Goal: Task Accomplishment & Management: Use online tool/utility

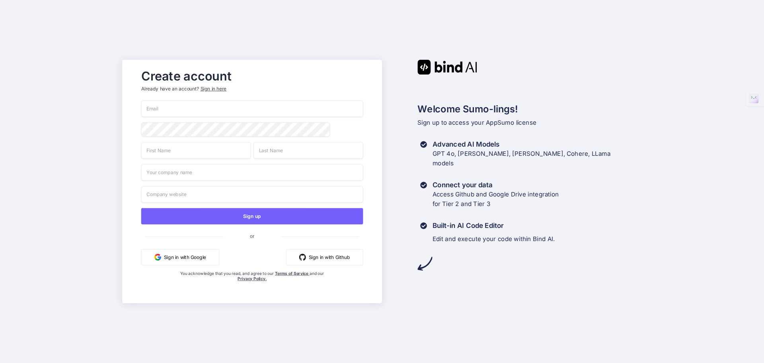
click at [188, 109] on input "email" at bounding box center [252, 108] width 222 height 17
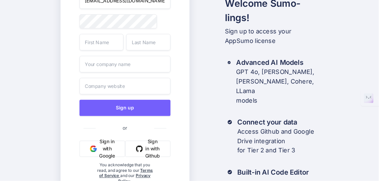
click at [109, 6] on input "[EMAIL_ADDRESS][DOMAIN_NAME]" at bounding box center [125, 0] width 91 height 17
type input "[EMAIL_ADDRESS][DOMAIN_NAME]"
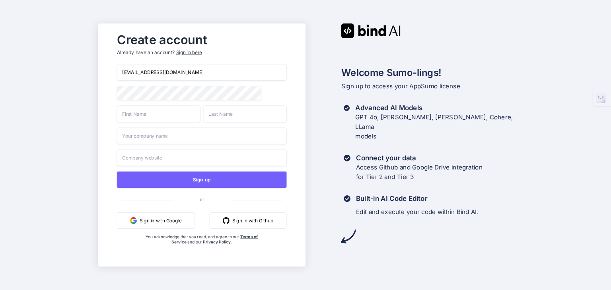
click at [161, 117] on input "text" at bounding box center [159, 113] width 84 height 17
type input "[PERSON_NAME]"
click at [245, 120] on input "text" at bounding box center [245, 113] width 84 height 17
type input "[PERSON_NAME]"
click at [151, 135] on input "text" at bounding box center [202, 136] width 170 height 17
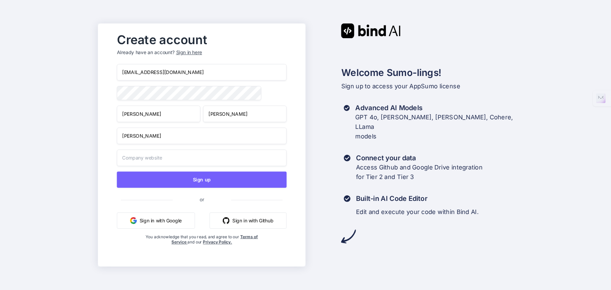
type input "[PERSON_NAME]"
click at [200, 158] on input "text" at bounding box center [202, 158] width 170 height 17
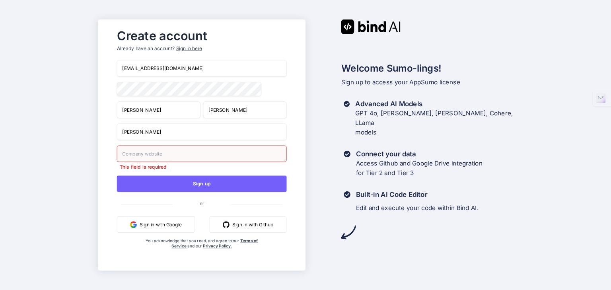
click at [142, 155] on input "text" at bounding box center [202, 154] width 170 height 17
paste input "[URL][DOMAIN_NAME]"
type input "[URL][DOMAIN_NAME]"
click at [90, 144] on div "Create account Already have an account? Sign in here [EMAIL_ADDRESS][DOMAIN_NAM…" at bounding box center [305, 145] width 611 height 290
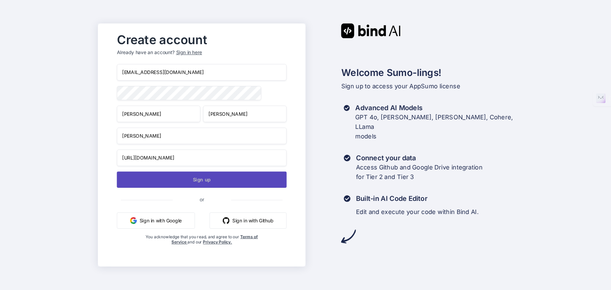
click at [195, 184] on button "Sign up" at bounding box center [202, 180] width 170 height 16
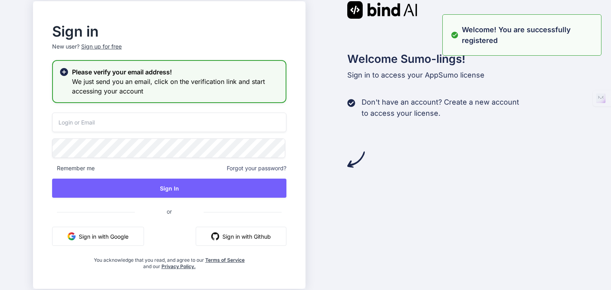
type input "[EMAIL_ADDRESS][DOMAIN_NAME]"
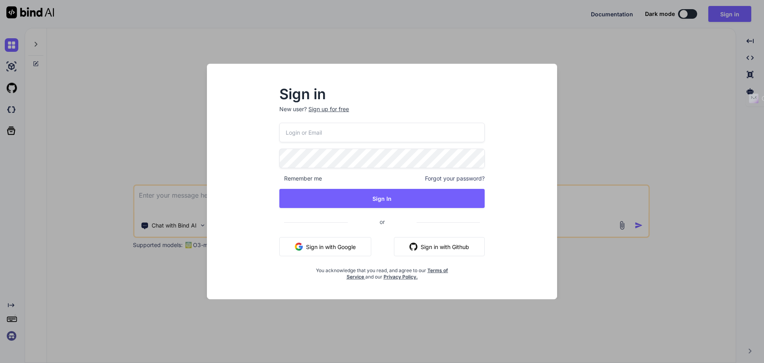
click at [347, 136] on input "email" at bounding box center [381, 133] width 205 height 20
type input "[EMAIL_ADDRESS][DOMAIN_NAME]"
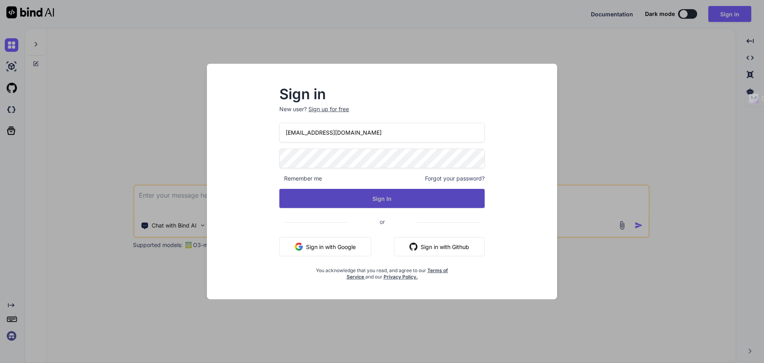
click at [352, 195] on button "Sign In" at bounding box center [381, 198] width 205 height 19
click at [386, 199] on button "Sign In" at bounding box center [381, 198] width 205 height 19
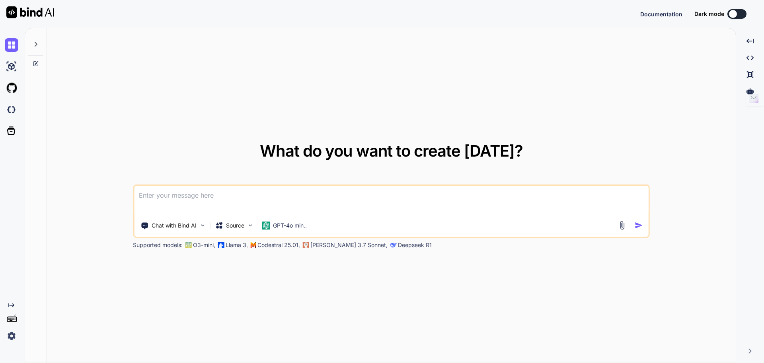
click at [743, 18] on button at bounding box center [737, 14] width 19 height 10
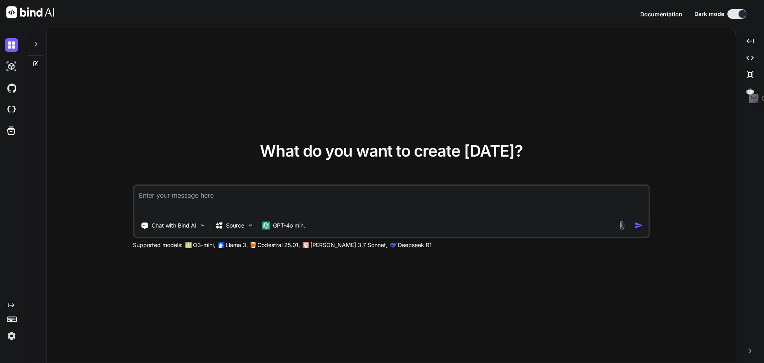
click at [14, 333] on img at bounding box center [12, 336] width 14 height 14
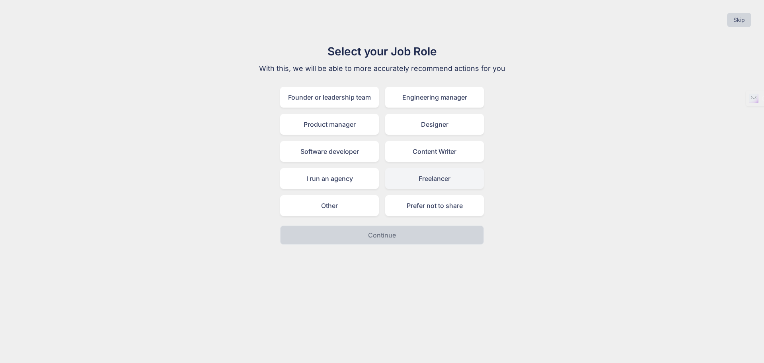
click at [413, 176] on div "Freelancer" at bounding box center [434, 178] width 99 height 21
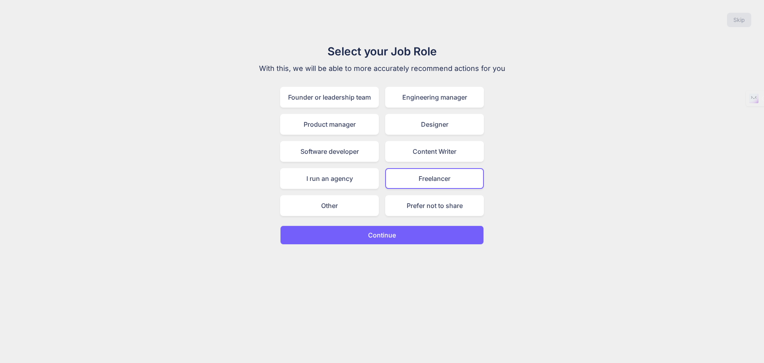
click at [406, 241] on button "Continue" at bounding box center [382, 234] width 204 height 19
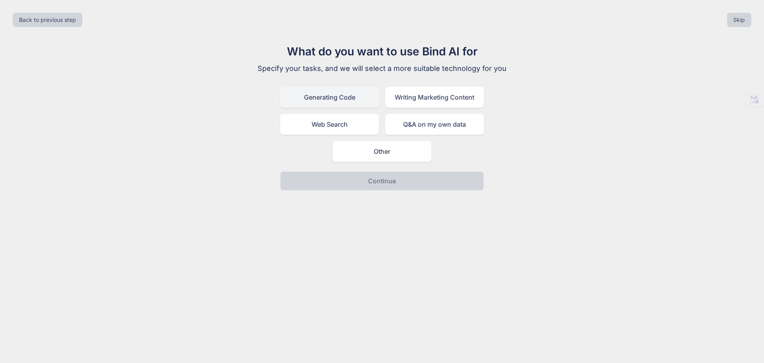
click at [332, 98] on div "Generating Code" at bounding box center [329, 97] width 99 height 21
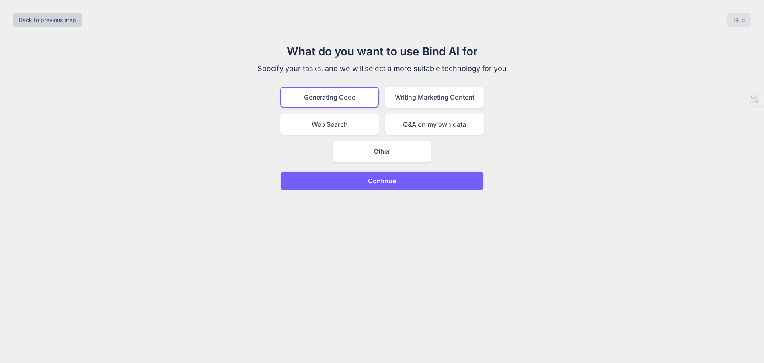
click at [408, 178] on button "Continue" at bounding box center [382, 180] width 204 height 19
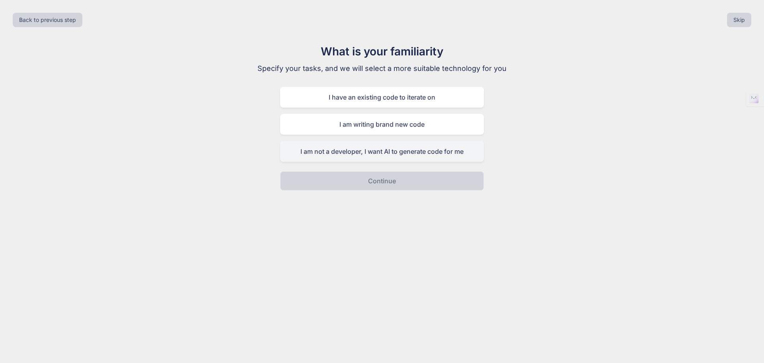
click at [405, 154] on div "I am not a developer, I want AI to generate code for me" at bounding box center [382, 151] width 204 height 21
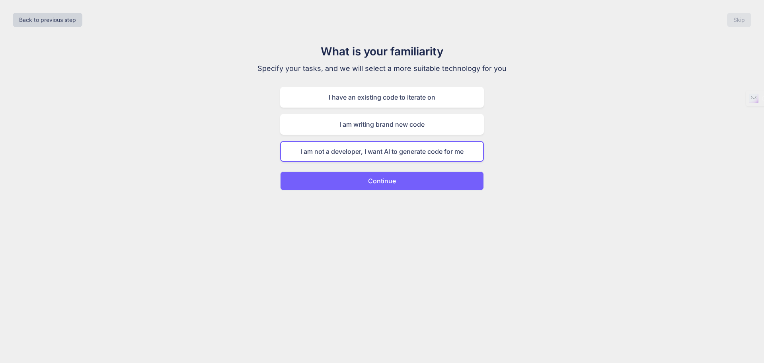
click at [402, 182] on button "Continue" at bounding box center [382, 180] width 204 height 19
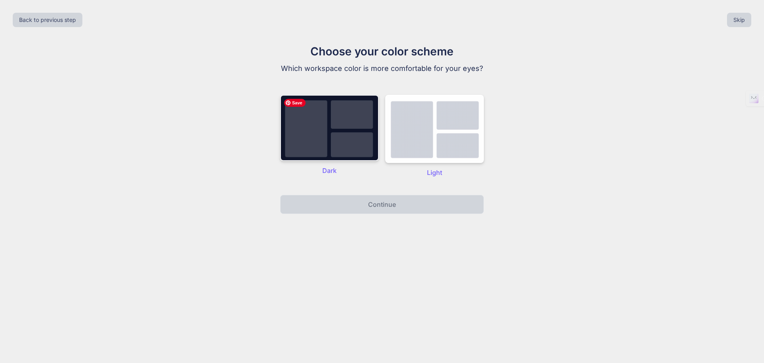
click at [351, 118] on img at bounding box center [329, 128] width 99 height 66
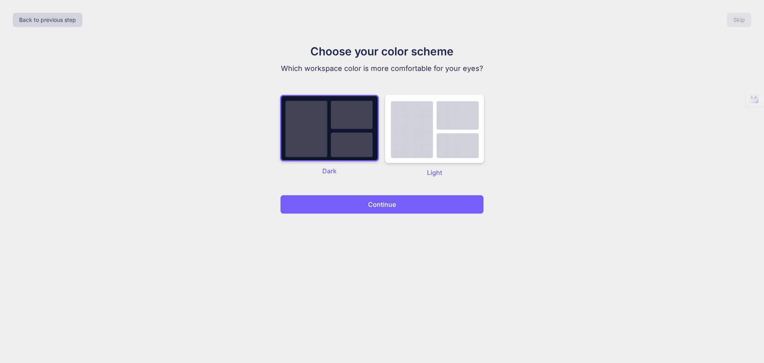
click at [373, 202] on p "Continue" at bounding box center [382, 204] width 28 height 10
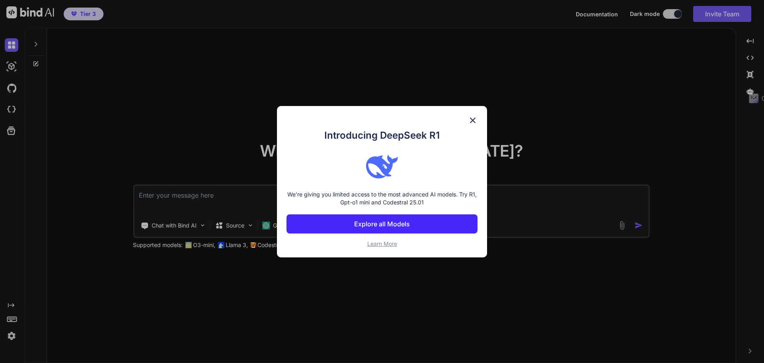
click at [389, 224] on p "Explore all Models" at bounding box center [382, 224] width 56 height 10
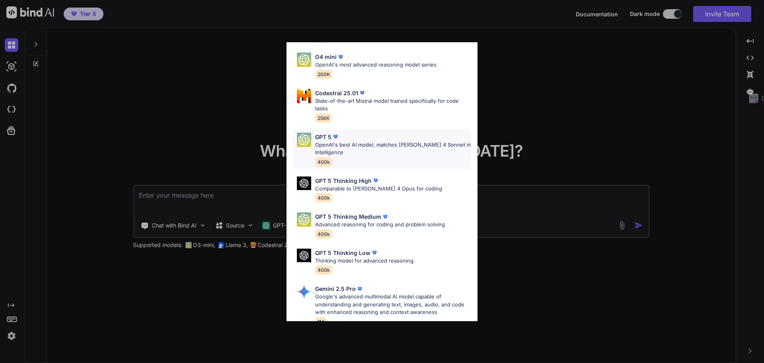
scroll to position [119, 0]
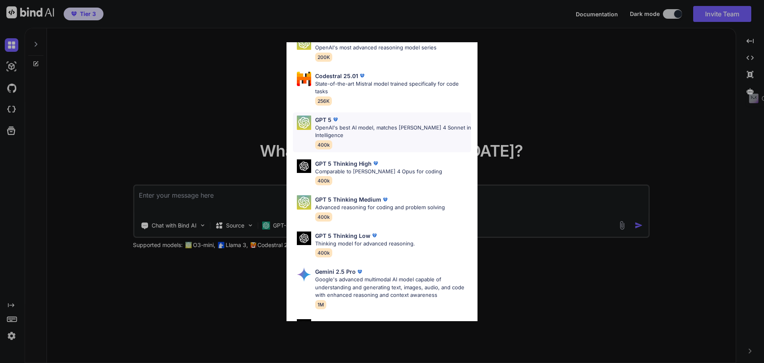
click at [324, 144] on span "400k" at bounding box center [323, 144] width 17 height 9
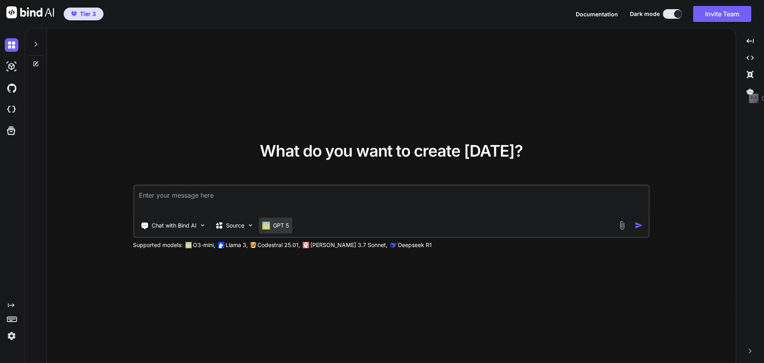
click at [281, 224] on p "GPT 5" at bounding box center [281, 225] width 16 height 8
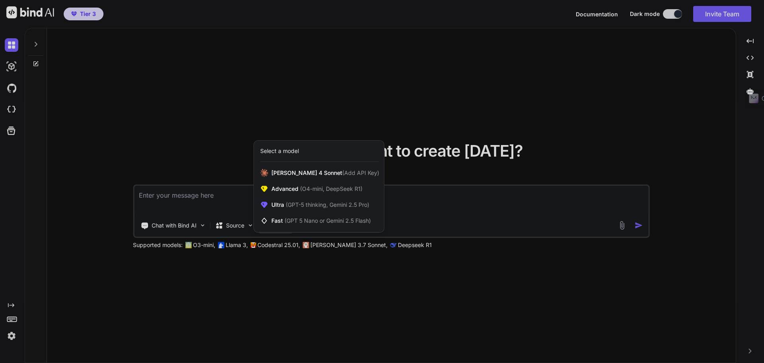
click at [295, 151] on div "Select a model" at bounding box center [279, 151] width 39 height 8
click at [289, 207] on span "(GPT-5 thinking, Gemini 2.5 Pro)" at bounding box center [326, 204] width 85 height 7
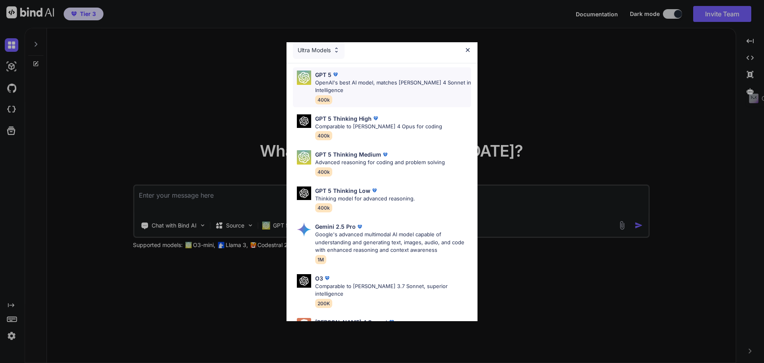
scroll to position [0, 0]
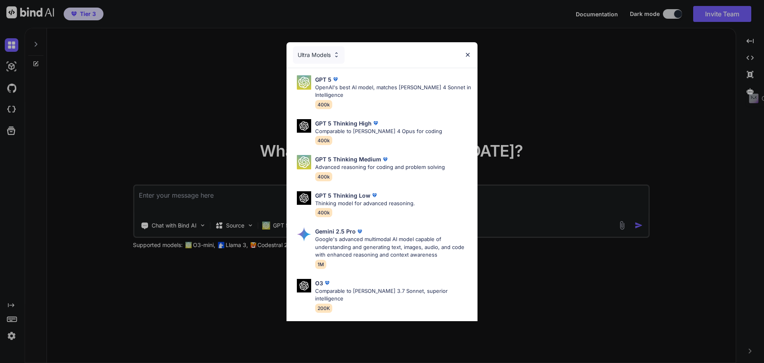
click at [325, 54] on div "Ultra Models" at bounding box center [319, 55] width 52 height 18
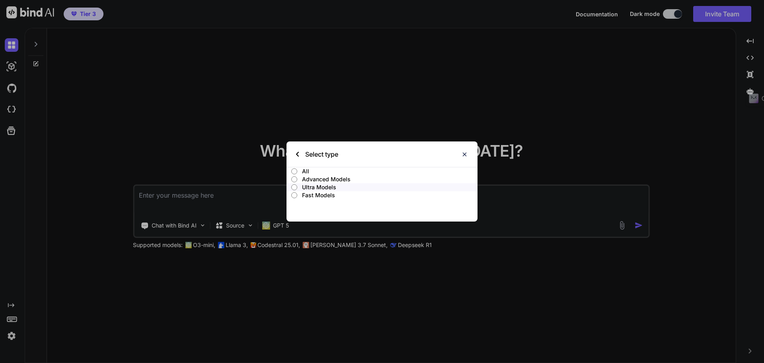
click at [321, 150] on p "Select type" at bounding box center [321, 153] width 33 height 25
click at [294, 170] on input "All" at bounding box center [294, 171] width 6 height 6
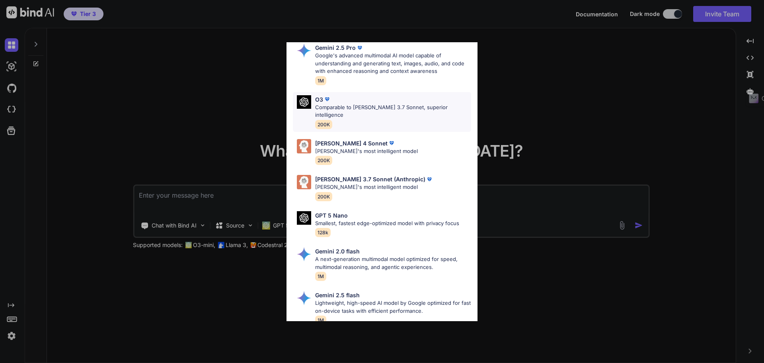
scroll to position [399, 0]
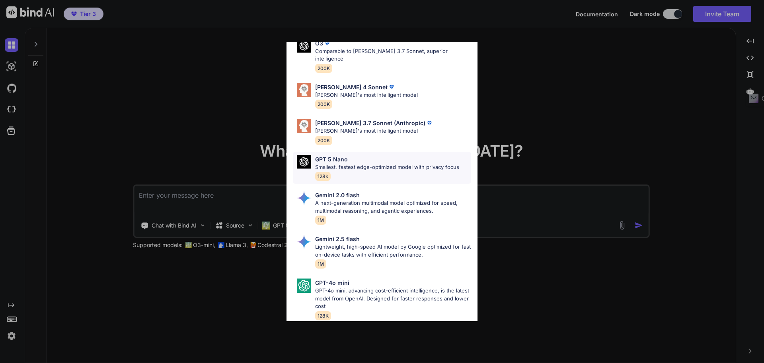
click at [365, 155] on div "GPT 5 Nano" at bounding box center [387, 159] width 144 height 8
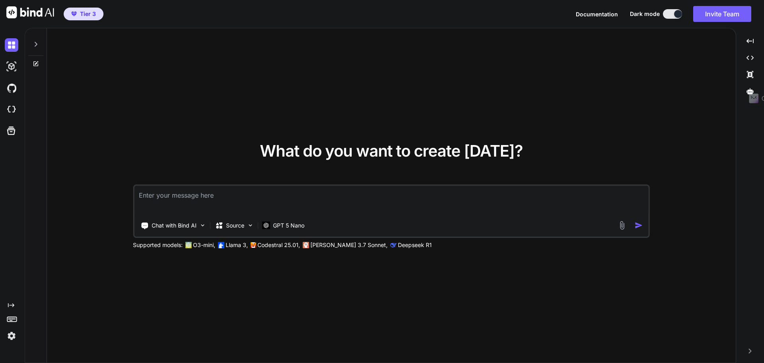
click at [175, 209] on textarea at bounding box center [391, 199] width 515 height 29
click at [204, 225] on img at bounding box center [202, 225] width 7 height 7
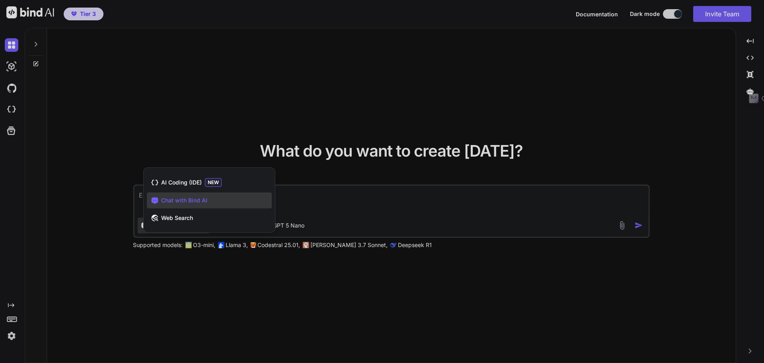
click at [226, 145] on div at bounding box center [382, 181] width 764 height 363
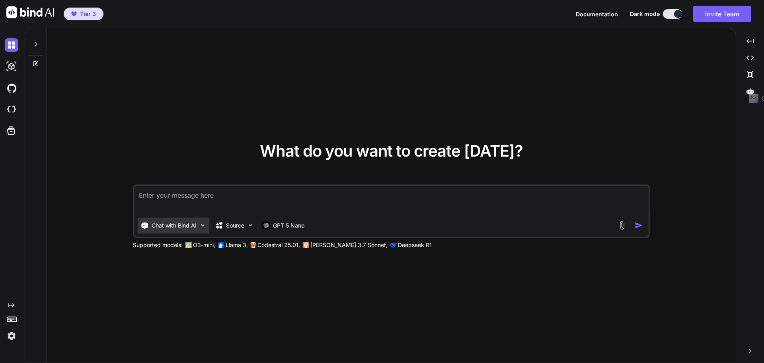
click at [200, 228] on div "Chat with Bind AI" at bounding box center [173, 225] width 72 height 16
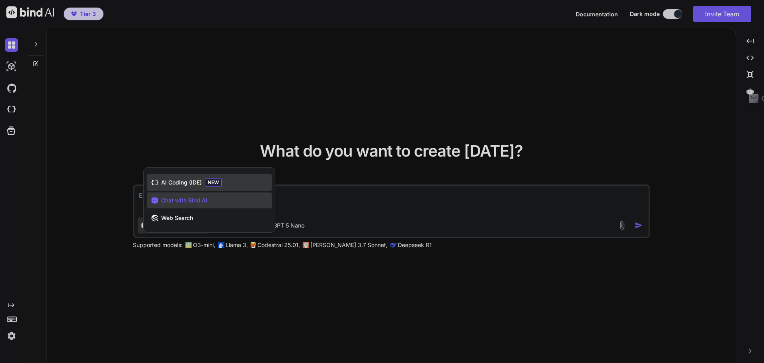
click at [193, 184] on span "AI Coding (IDE)" at bounding box center [181, 182] width 41 height 8
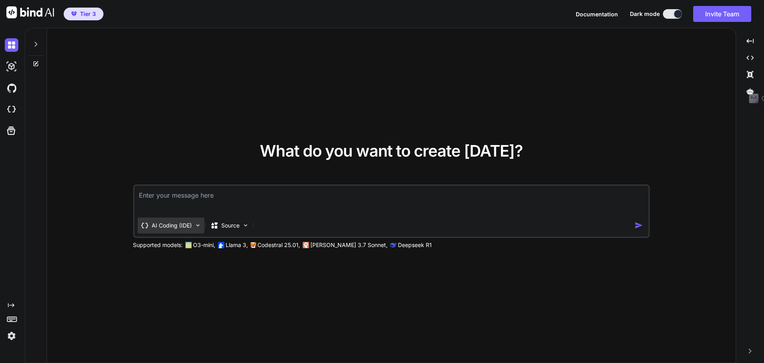
click at [187, 224] on p "AI Coding (IDE)" at bounding box center [172, 225] width 40 height 8
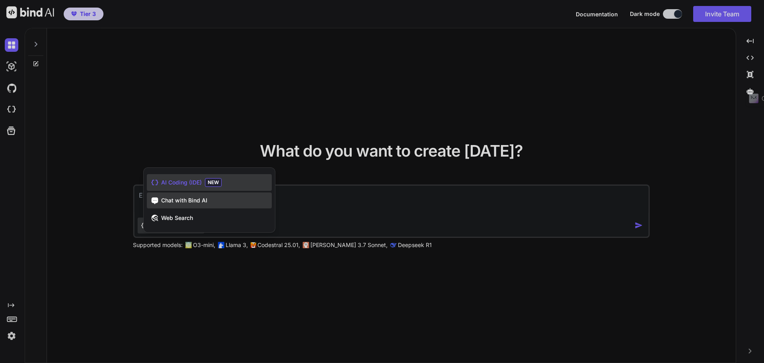
click at [182, 199] on span "Chat with Bind AI" at bounding box center [184, 200] width 46 height 8
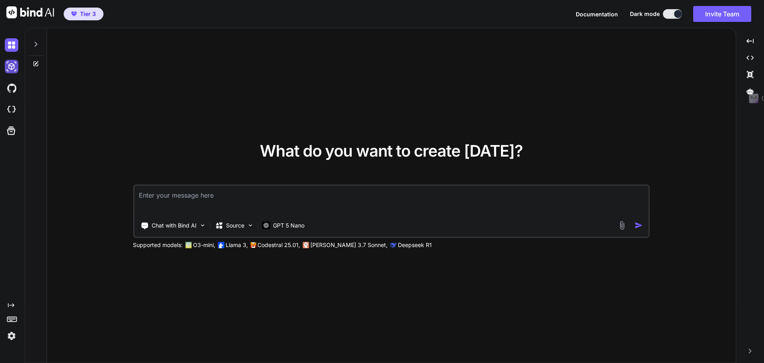
click at [10, 69] on img at bounding box center [12, 67] width 14 height 14
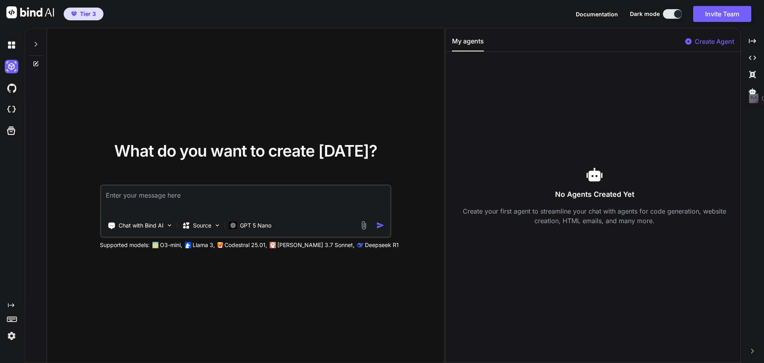
click at [699, 38] on p "Create Agent" at bounding box center [714, 42] width 39 height 10
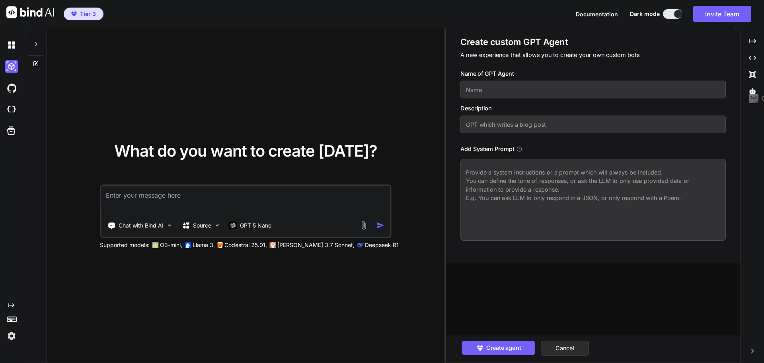
click at [504, 186] on textarea at bounding box center [592, 200] width 265 height 82
click at [577, 349] on button "Cancel" at bounding box center [565, 347] width 48 height 15
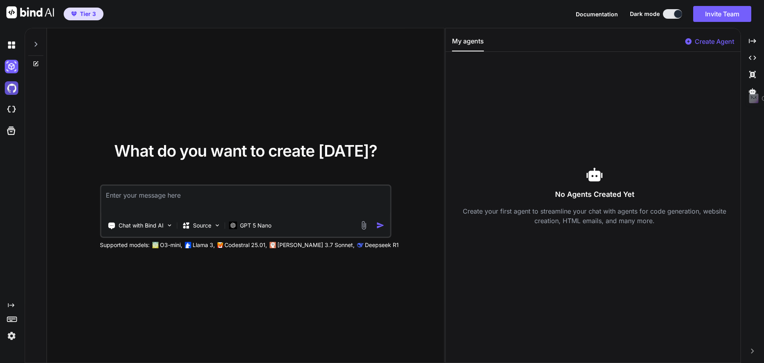
click at [12, 89] on img at bounding box center [12, 88] width 14 height 14
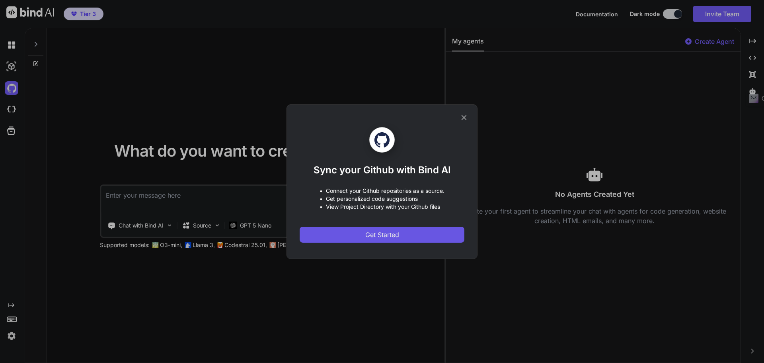
click at [386, 236] on span "Get Started" at bounding box center [382, 235] width 34 height 10
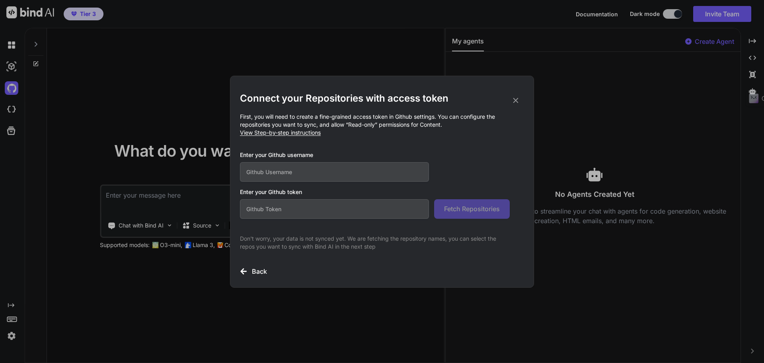
click at [307, 173] on input "text" at bounding box center [334, 172] width 189 height 20
click at [516, 102] on icon at bounding box center [515, 100] width 9 height 9
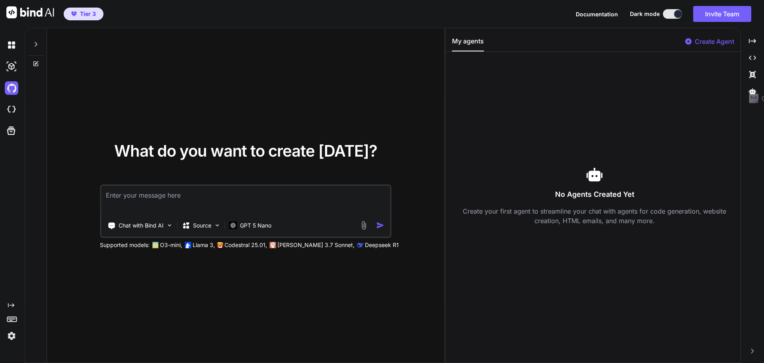
click at [3, 43] on div at bounding box center [10, 44] width 21 height 21
click at [9, 46] on img at bounding box center [12, 45] width 14 height 14
click at [8, 111] on img at bounding box center [12, 110] width 14 height 14
click at [9, 132] on icon at bounding box center [11, 130] width 11 height 11
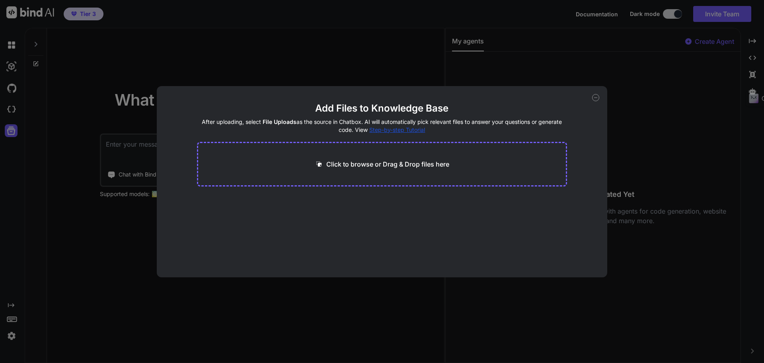
click at [194, 57] on div "Add Files to Knowledge Base After uploading, select File Uploads as the source …" at bounding box center [382, 181] width 764 height 363
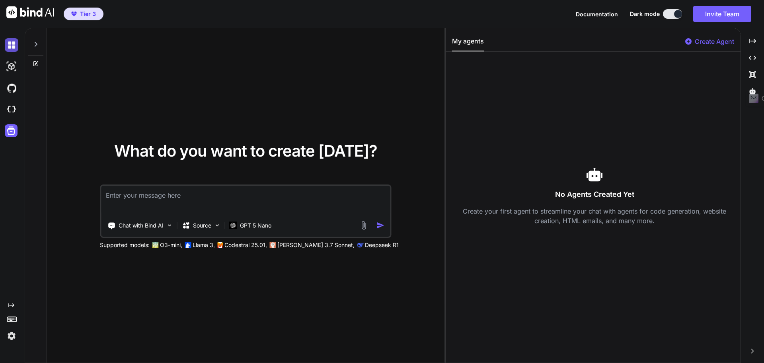
click at [7, 42] on img at bounding box center [12, 45] width 14 height 14
click at [33, 37] on div at bounding box center [35, 41] width 15 height 27
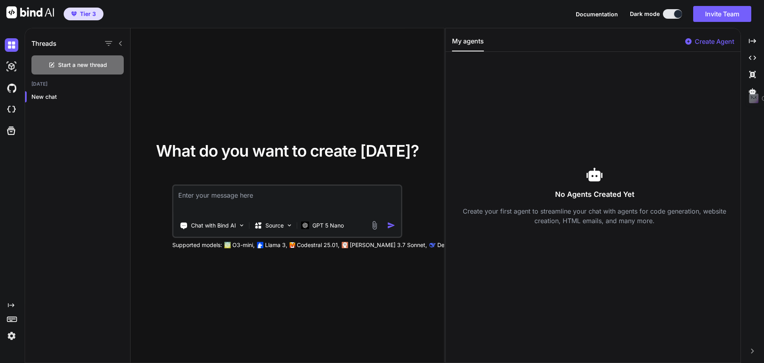
click at [120, 43] on icon at bounding box center [120, 43] width 6 height 6
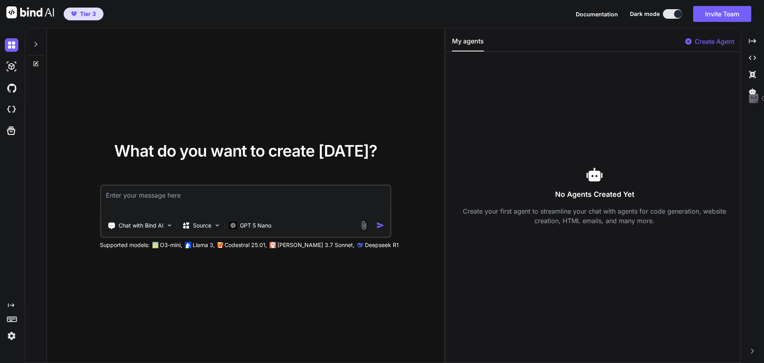
click at [88, 12] on span "Tier 3" at bounding box center [88, 14] width 16 height 8
click at [76, 12] on img "button" at bounding box center [74, 14] width 6 height 5
click at [74, 14] on img "button" at bounding box center [74, 14] width 6 height 5
click at [91, 15] on span "Tier 3" at bounding box center [88, 14] width 16 height 8
click at [722, 87] on icon at bounding box center [720, 89] width 6 height 10
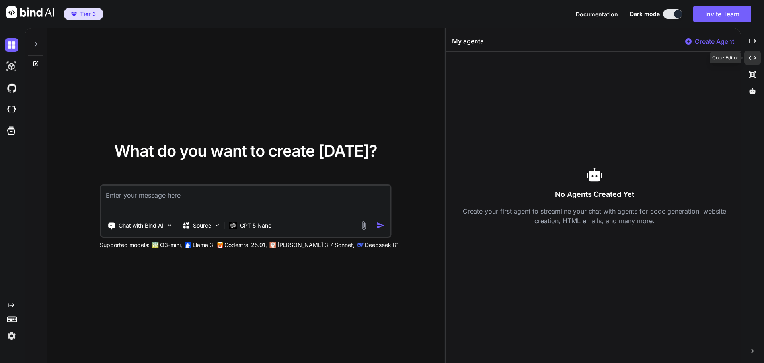
click at [754, 60] on icon "Created with Pixso." at bounding box center [752, 57] width 7 height 7
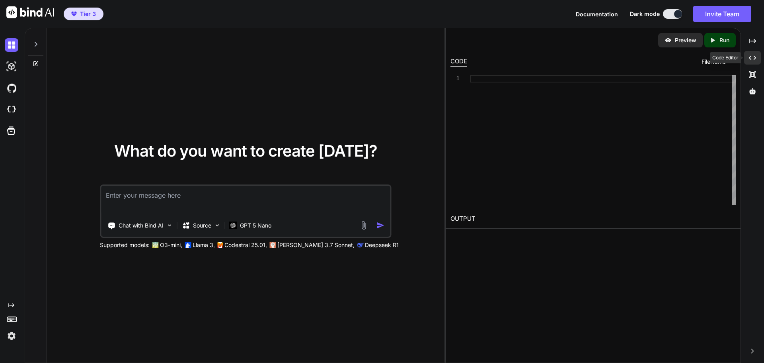
click at [754, 60] on icon "Created with Pixso." at bounding box center [752, 57] width 7 height 7
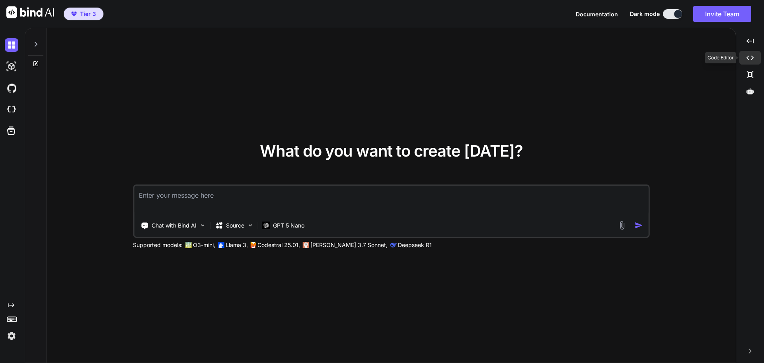
click at [752, 59] on icon at bounding box center [750, 58] width 7 height 4
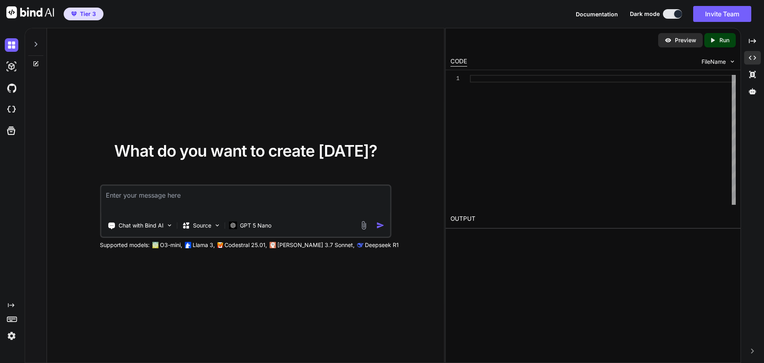
click at [672, 41] on div "Preview" at bounding box center [680, 40] width 45 height 14
click at [751, 42] on icon "Created with Pixso." at bounding box center [752, 40] width 7 height 7
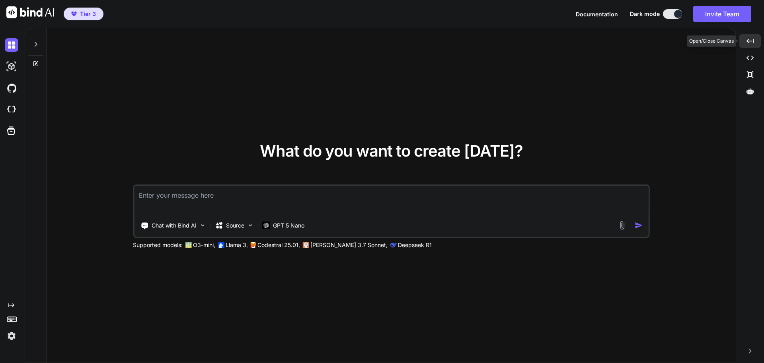
click at [751, 42] on icon "Created with Pixso." at bounding box center [750, 40] width 7 height 7
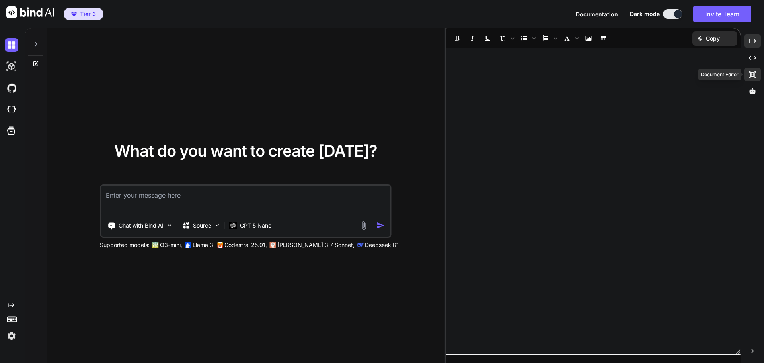
click at [753, 72] on icon "Created with Pixso." at bounding box center [752, 74] width 7 height 7
click at [750, 91] on icon at bounding box center [752, 91] width 7 height 7
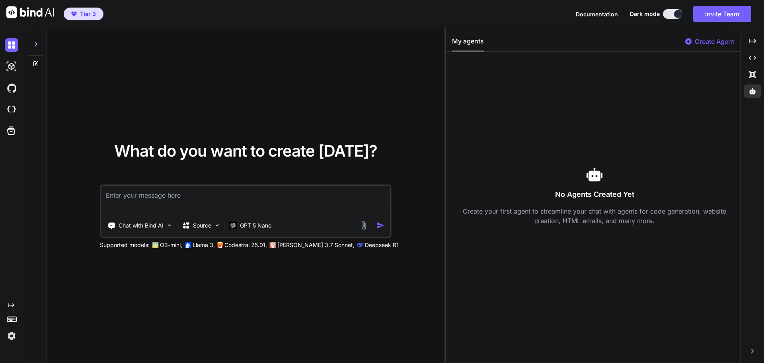
click at [704, 42] on p "Create Agent" at bounding box center [714, 42] width 39 height 10
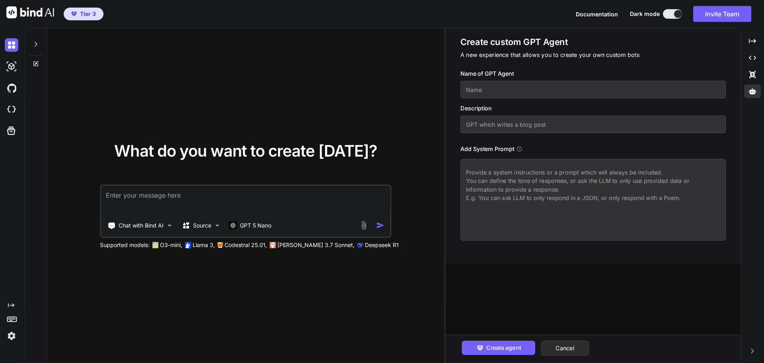
click at [502, 184] on textarea at bounding box center [592, 200] width 265 height 82
click at [388, 76] on div "What do you want to create today? Chat with Bind AI Source GPT 5 Nano Supported…" at bounding box center [245, 195] width 397 height 335
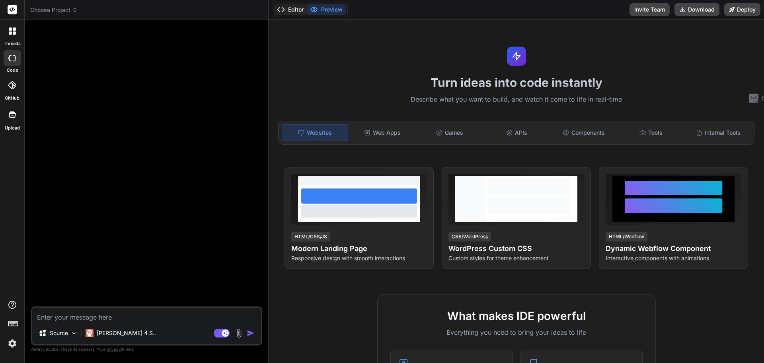
click at [300, 8] on button "Editor" at bounding box center [290, 9] width 33 height 11
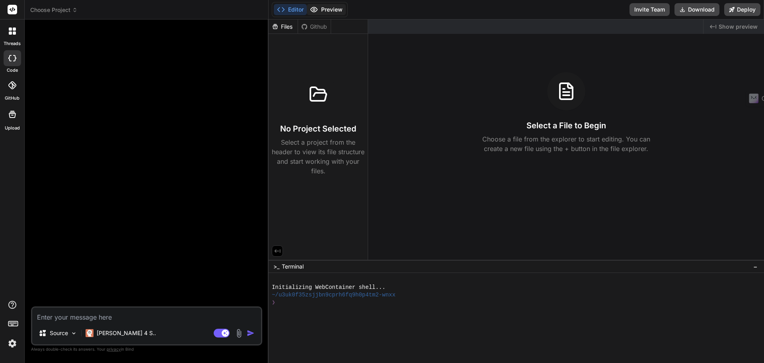
click at [340, 11] on button "Preview" at bounding box center [326, 9] width 39 height 11
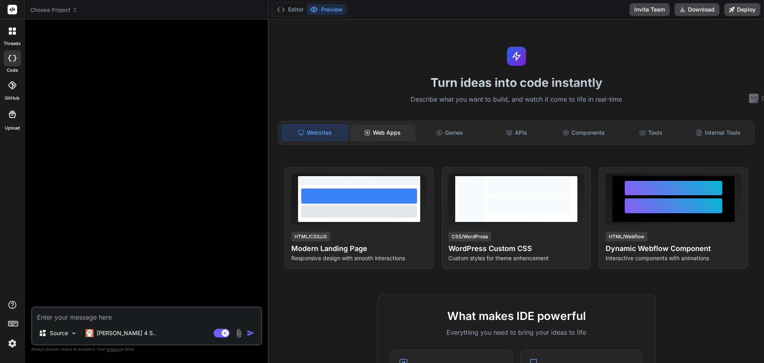
click at [377, 129] on div "Web Apps" at bounding box center [383, 132] width 66 height 17
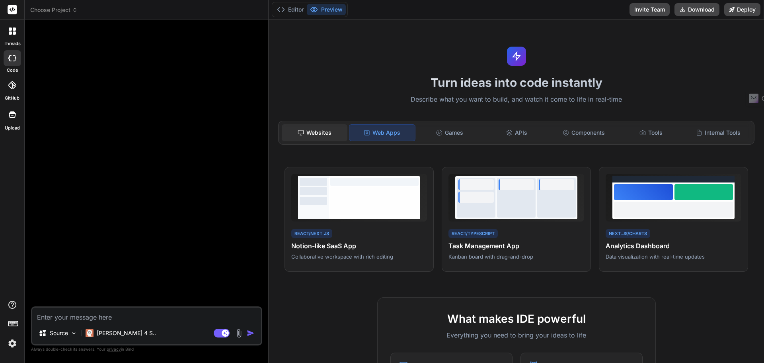
click at [334, 128] on div "Websites" at bounding box center [315, 132] width 66 height 17
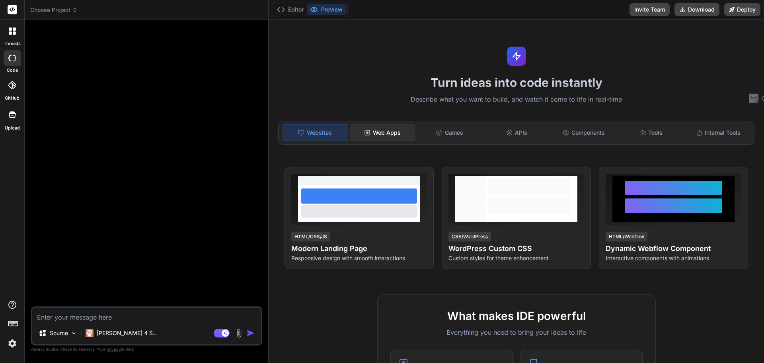
click at [371, 130] on div "Web Apps" at bounding box center [383, 132] width 66 height 17
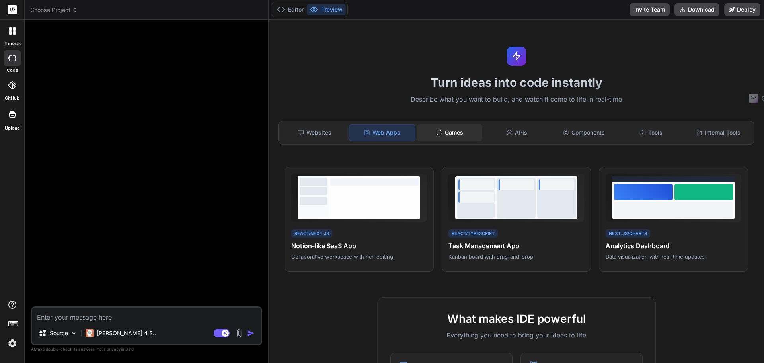
click at [447, 131] on div "Games" at bounding box center [450, 132] width 66 height 17
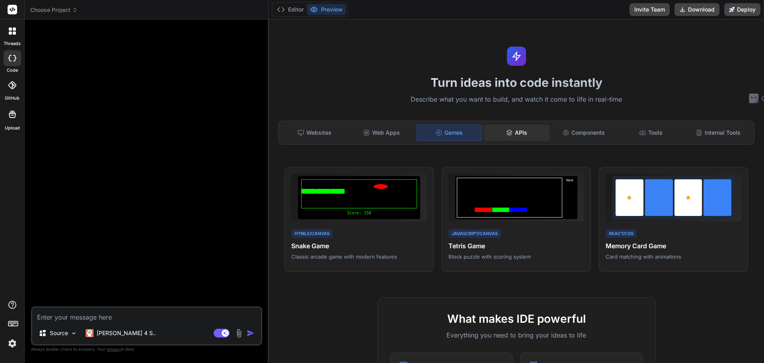
click at [516, 133] on div "APIs" at bounding box center [517, 132] width 66 height 17
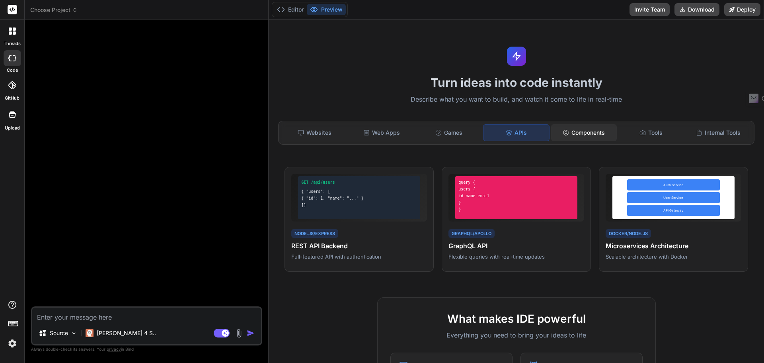
click at [599, 138] on div "Components" at bounding box center [584, 132] width 66 height 17
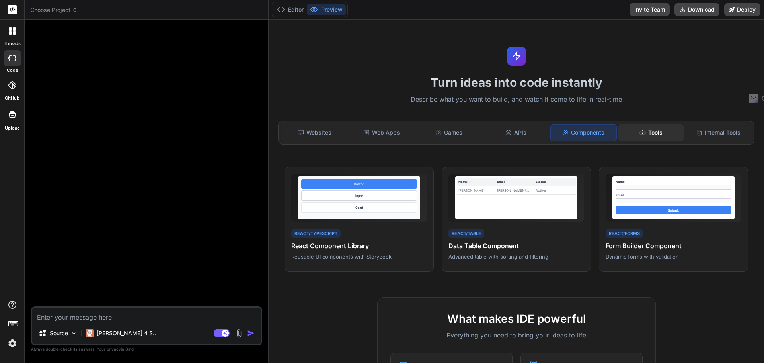
click at [640, 139] on div "Tools" at bounding box center [651, 132] width 66 height 17
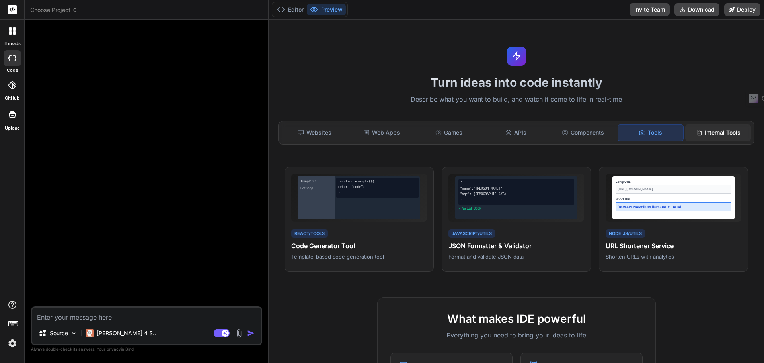
click at [693, 137] on div "Internal Tools" at bounding box center [718, 132] width 66 height 17
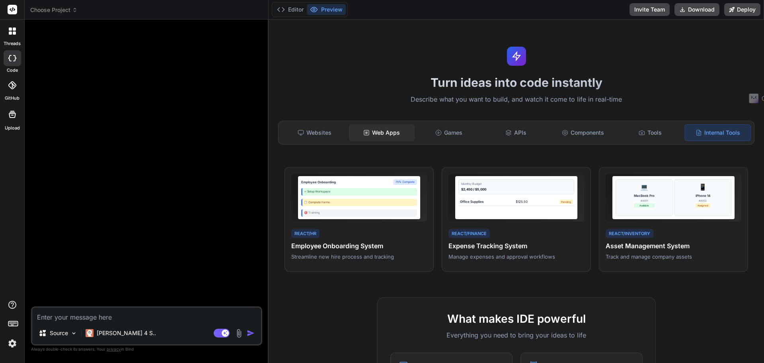
click at [391, 132] on div "Web Apps" at bounding box center [382, 132] width 66 height 17
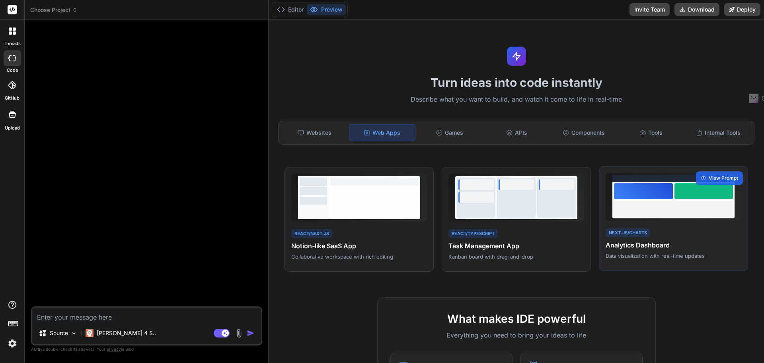
click at [657, 227] on div "Next.js/Charts Analytics Dashboard Data visualization with real-time updates" at bounding box center [674, 243] width 136 height 33
click at [676, 203] on div at bounding box center [673, 209] width 119 height 16
click at [709, 176] on span "View Prompt" at bounding box center [723, 177] width 29 height 7
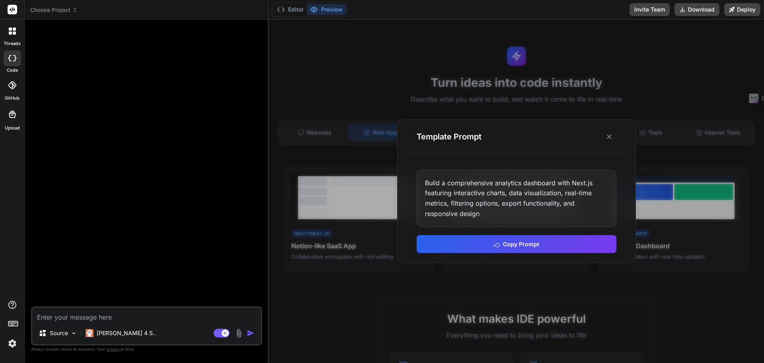
click at [523, 217] on div "Build a comprehensive analytics dashboard with Next.js featuring interactive ch…" at bounding box center [517, 198] width 200 height 57
click at [613, 138] on button at bounding box center [609, 136] width 14 height 14
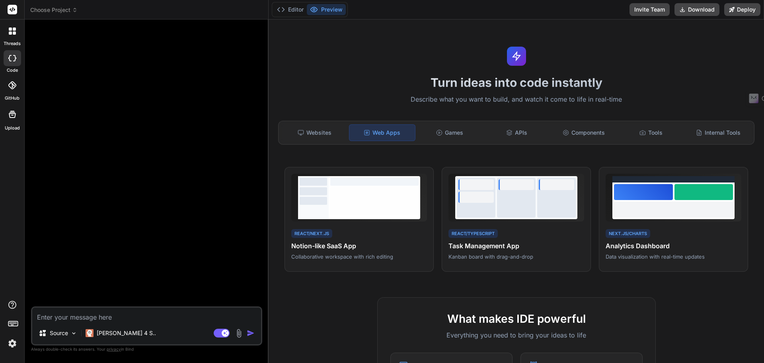
click at [238, 58] on div at bounding box center [148, 166] width 230 height 280
click at [12, 86] on icon at bounding box center [12, 85] width 8 height 8
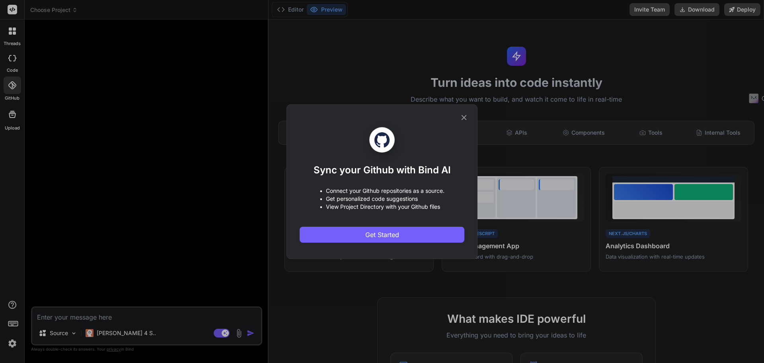
click at [107, 108] on div "Sync your Github with Bind AI • Connect your Github repositories as a source. •…" at bounding box center [382, 181] width 764 height 363
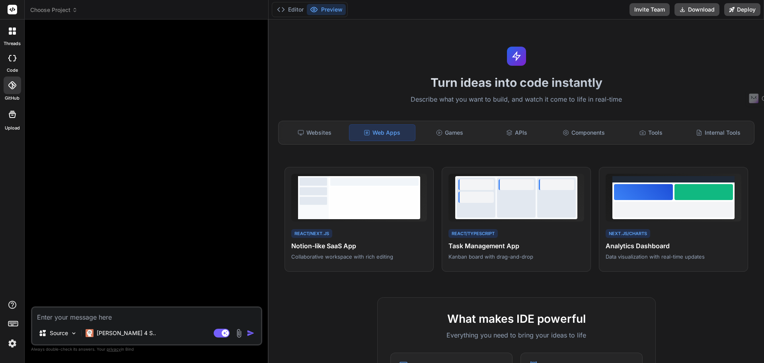
click at [12, 118] on icon at bounding box center [13, 114] width 10 height 10
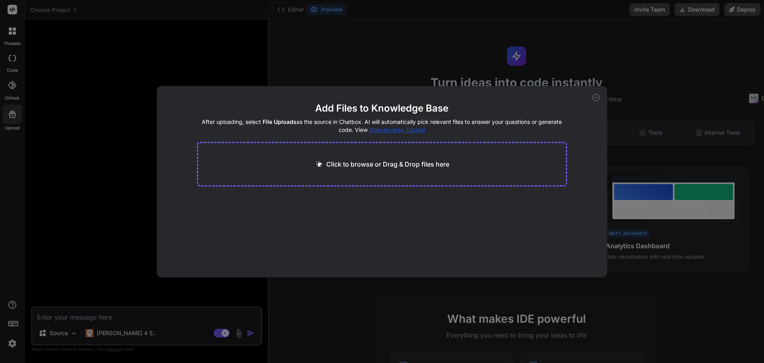
click at [422, 170] on div "Click to browse or Drag & Drop files here" at bounding box center [382, 164] width 371 height 45
click at [404, 164] on p "Click to browse or Drag & Drop files here" at bounding box center [387, 164] width 123 height 10
click at [205, 66] on div "Add Files to Knowledge Base After uploading, select File Uploads as the source …" at bounding box center [382, 181] width 764 height 363
type textarea "x"
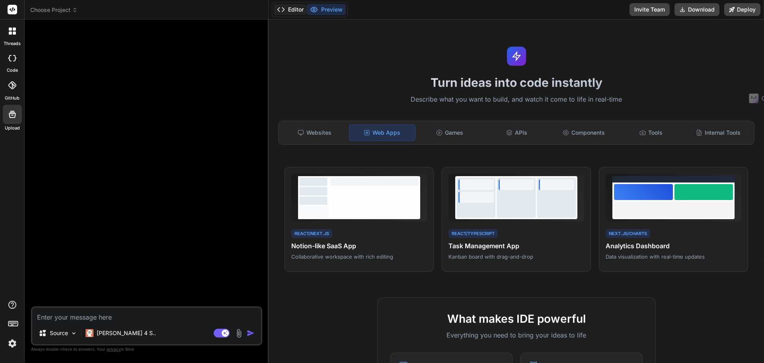
click at [285, 14] on button "Editor" at bounding box center [290, 9] width 33 height 11
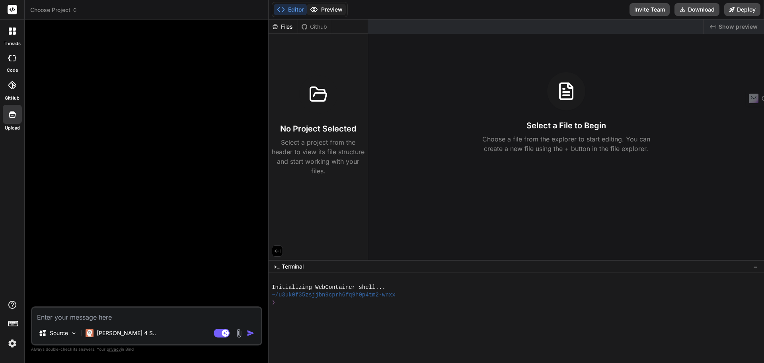
click at [334, 13] on button "Preview" at bounding box center [326, 9] width 39 height 11
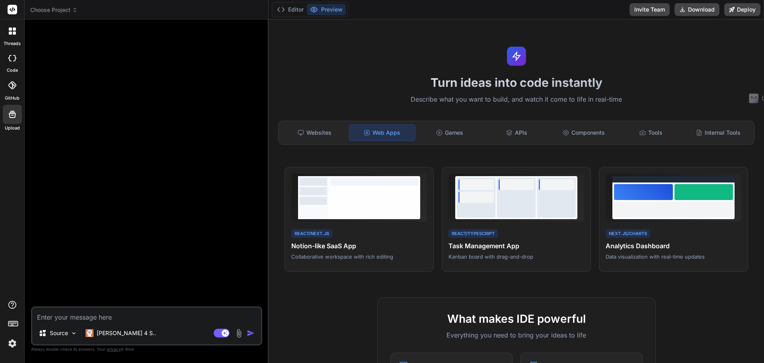
click at [17, 31] on div at bounding box center [12, 31] width 17 height 17
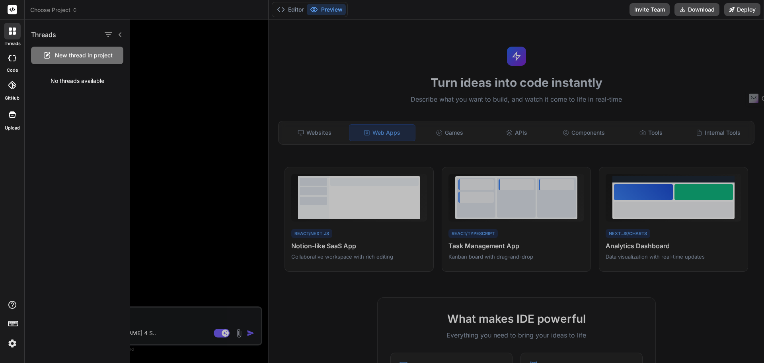
click at [144, 82] on div at bounding box center [447, 191] width 634 height 343
